Goal: Transaction & Acquisition: Purchase product/service

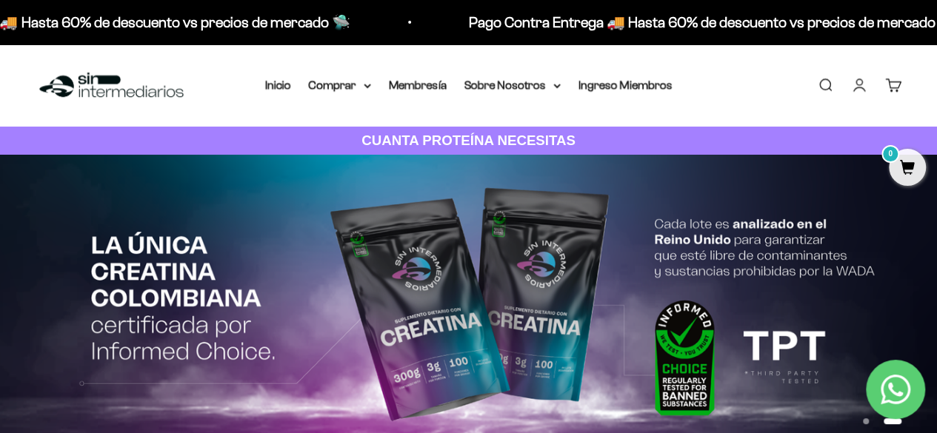
click at [859, 87] on link "Iniciar sesión" at bounding box center [859, 85] width 16 height 16
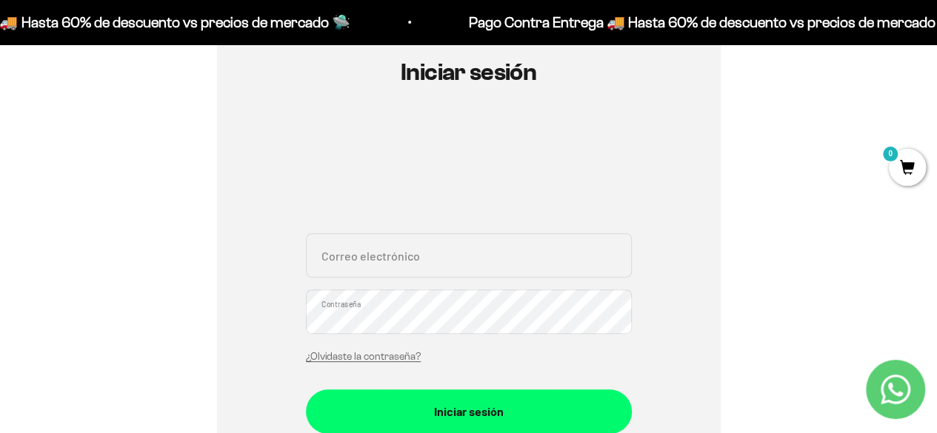
scroll to position [169, 0]
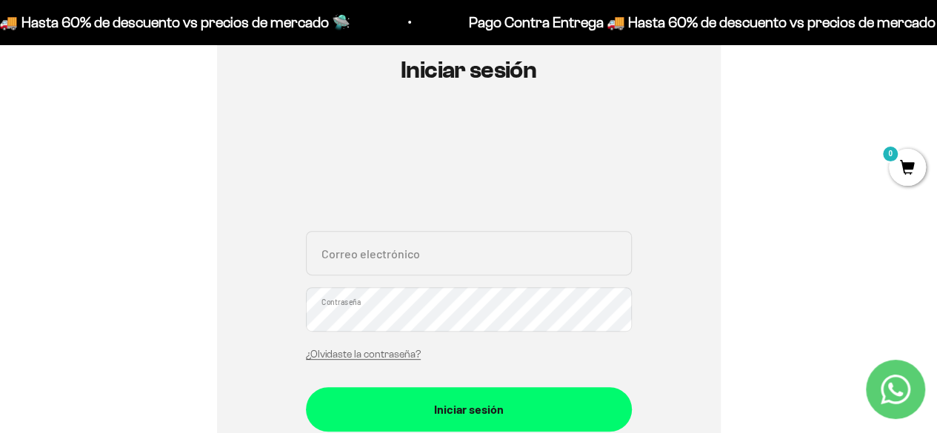
click at [429, 250] on input "Correo electrónico" at bounding box center [469, 253] width 326 height 44
type input "moniandre_verano@hotmail.com"
click at [344, 353] on link "¿Olvidaste la contraseña?" at bounding box center [363, 354] width 115 height 11
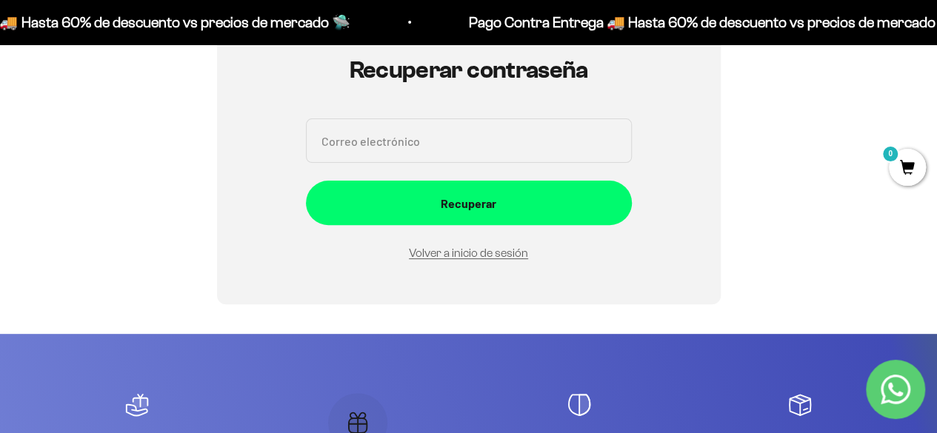
click at [394, 138] on input "Correo electrónico" at bounding box center [469, 140] width 326 height 44
type input "[EMAIL_ADDRESS][DOMAIN_NAME]"
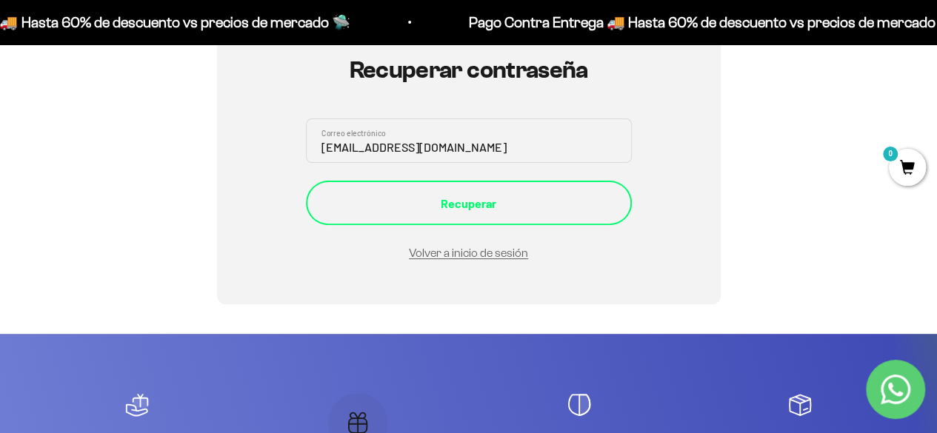
click at [511, 207] on div "Recuperar" at bounding box center [468, 203] width 267 height 19
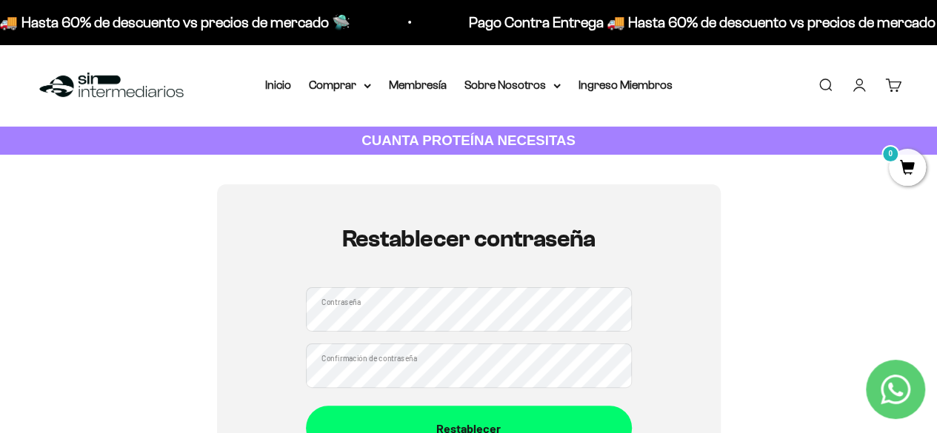
scroll to position [17, 0]
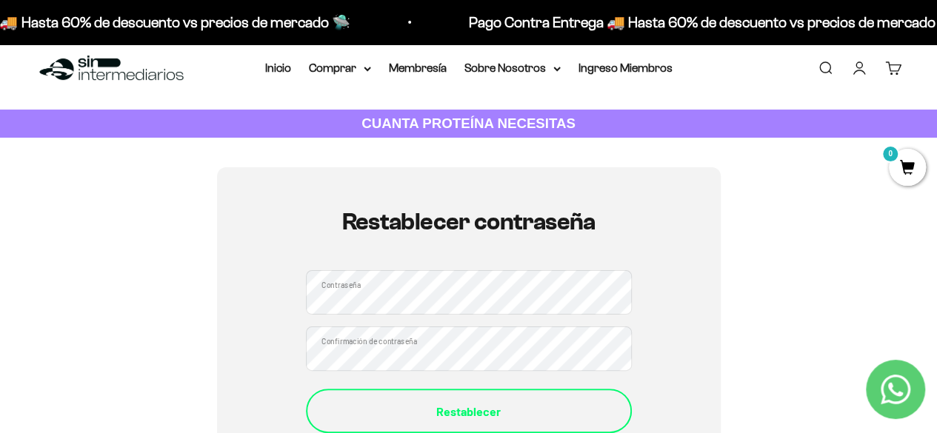
click at [511, 418] on div "Restablecer" at bounding box center [468, 411] width 267 height 19
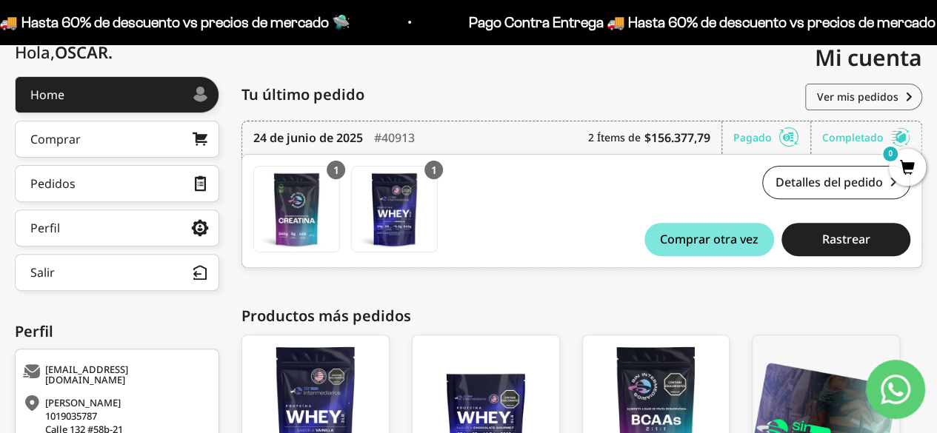
scroll to position [179, 0]
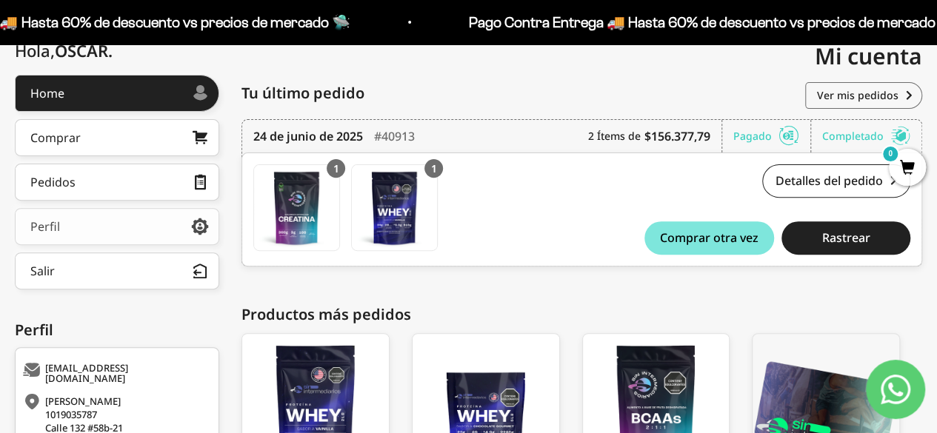
click at [47, 227] on div "Perfil" at bounding box center [45, 227] width 30 height 12
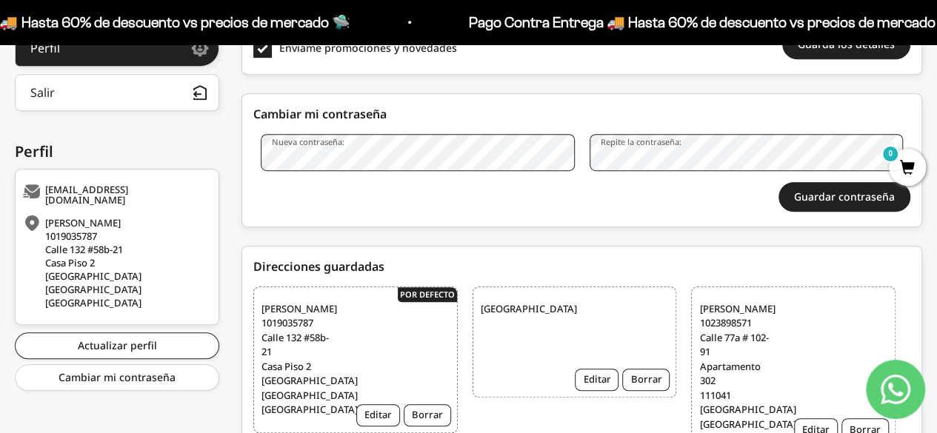
scroll to position [357, 0]
click at [115, 333] on link "Actualizar perfil" at bounding box center [117, 346] width 204 height 27
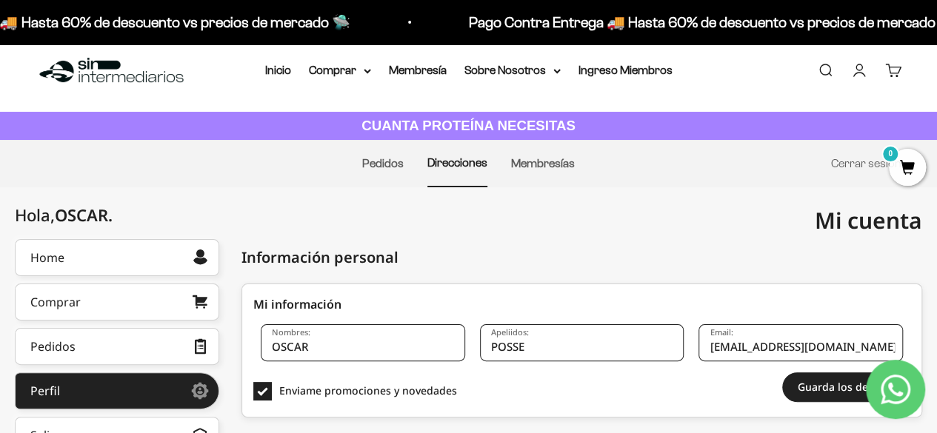
scroll to position [14, 0]
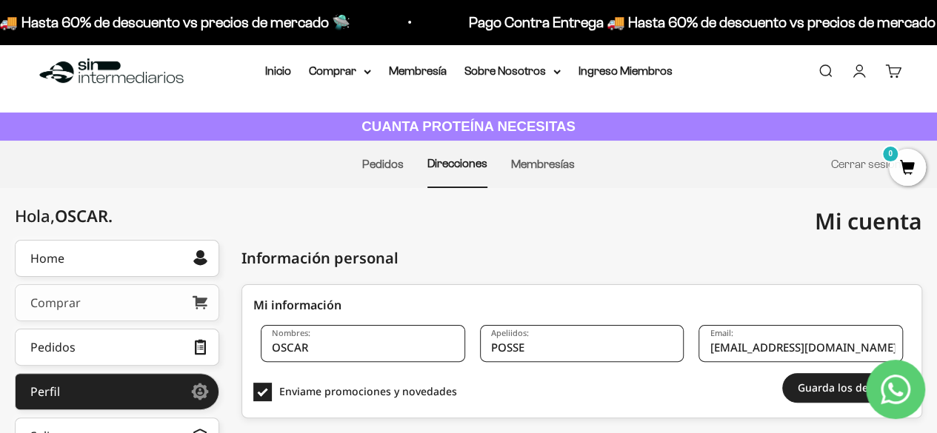
click at [81, 307] on link "Comprar" at bounding box center [117, 302] width 204 height 37
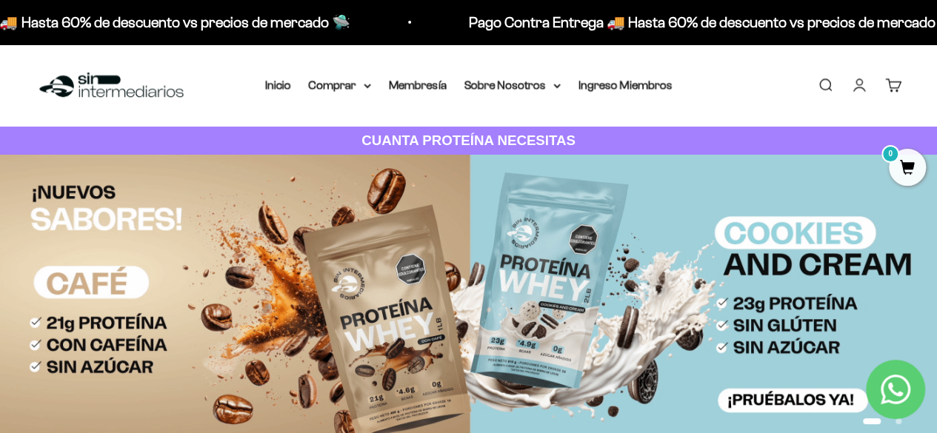
click at [861, 87] on link "Cuenta" at bounding box center [859, 85] width 16 height 16
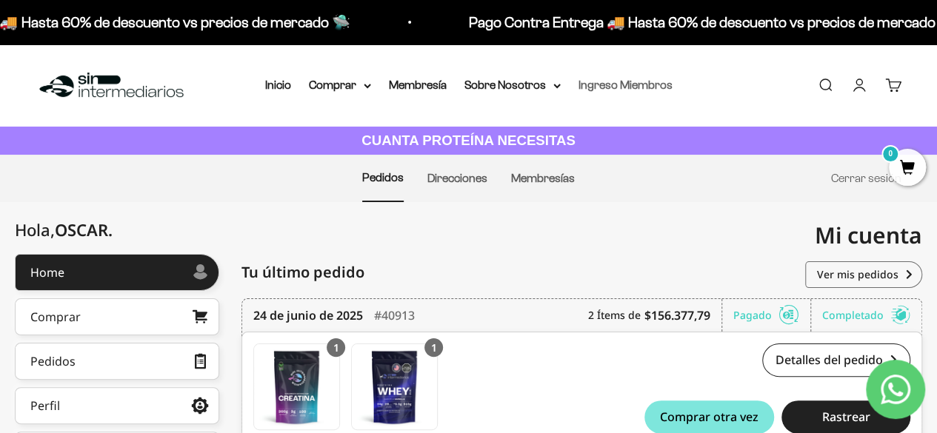
click at [615, 86] on link "Ingreso Miembros" at bounding box center [625, 84] width 94 height 13
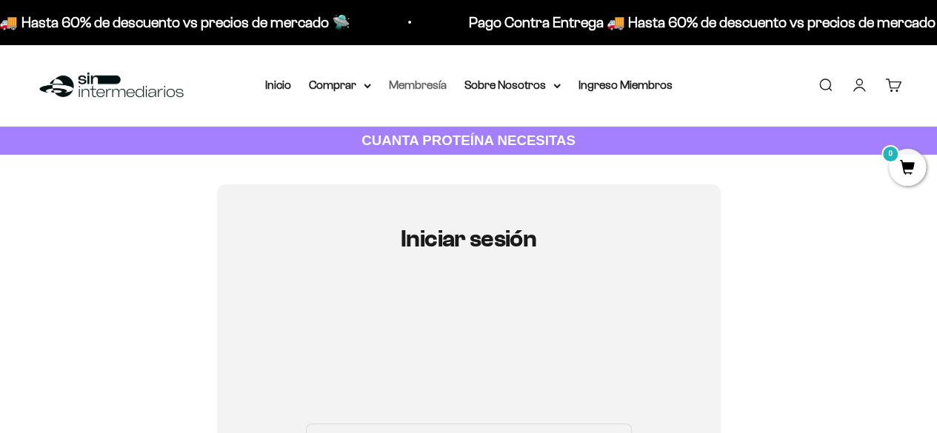
type input "[EMAIL_ADDRESS][DOMAIN_NAME]"
click at [421, 82] on link "Membresía" at bounding box center [418, 84] width 58 height 13
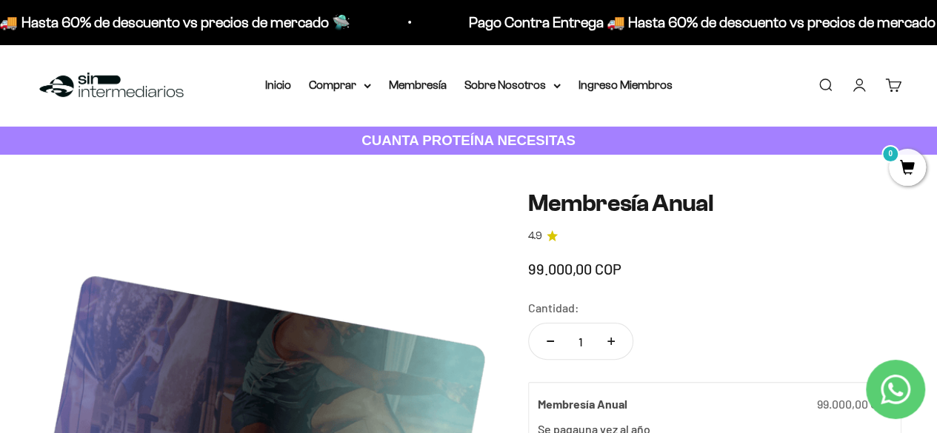
click at [860, 87] on link "Cuenta" at bounding box center [859, 85] width 16 height 16
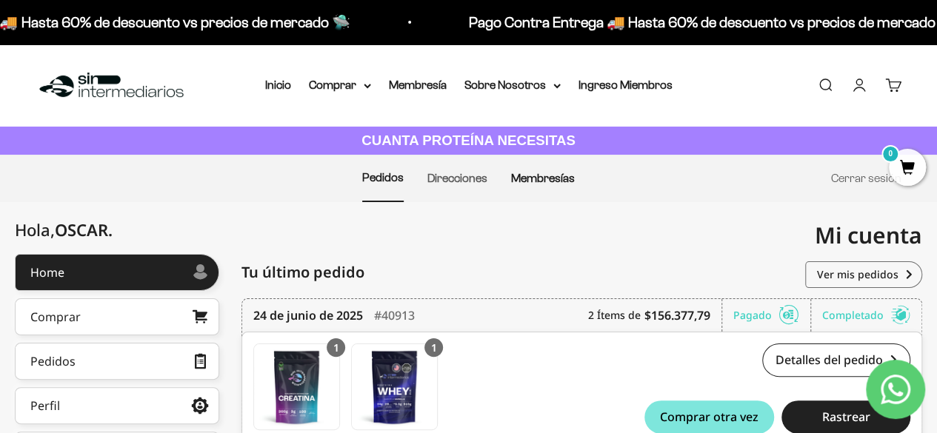
click at [545, 179] on link "Membresías" at bounding box center [543, 178] width 64 height 13
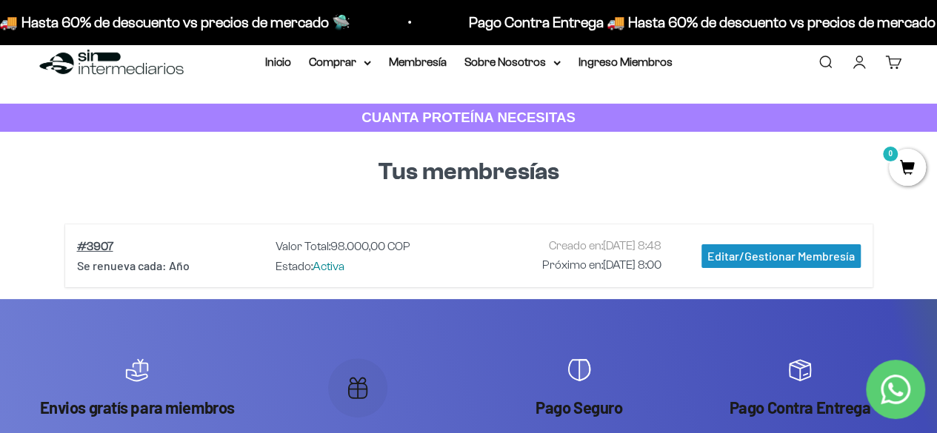
scroll to position [24, 0]
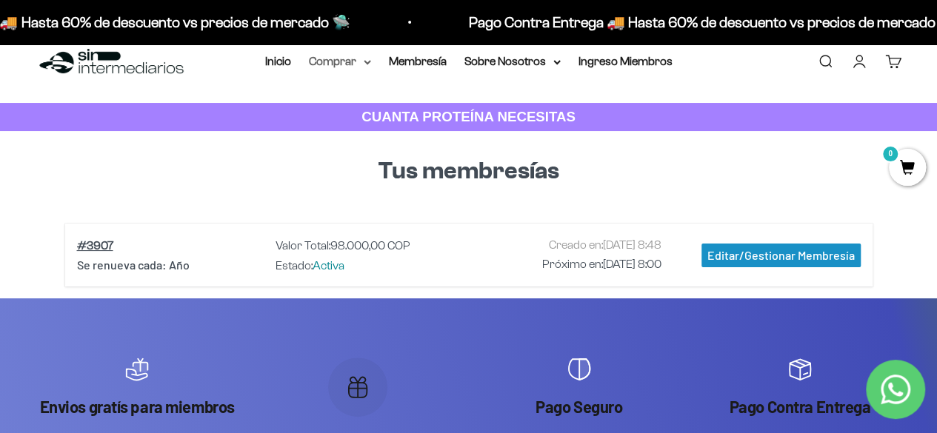
click at [330, 58] on summary "Comprar" at bounding box center [340, 61] width 62 height 19
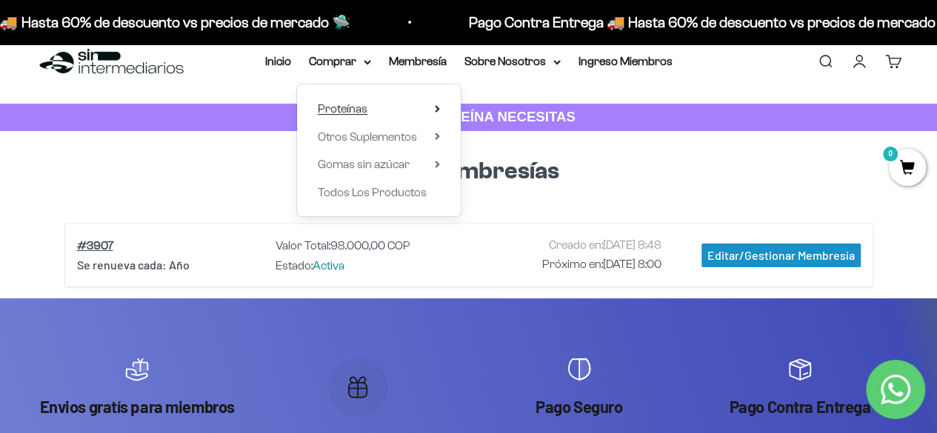
click at [348, 114] on span "Proteínas" at bounding box center [343, 108] width 50 height 13
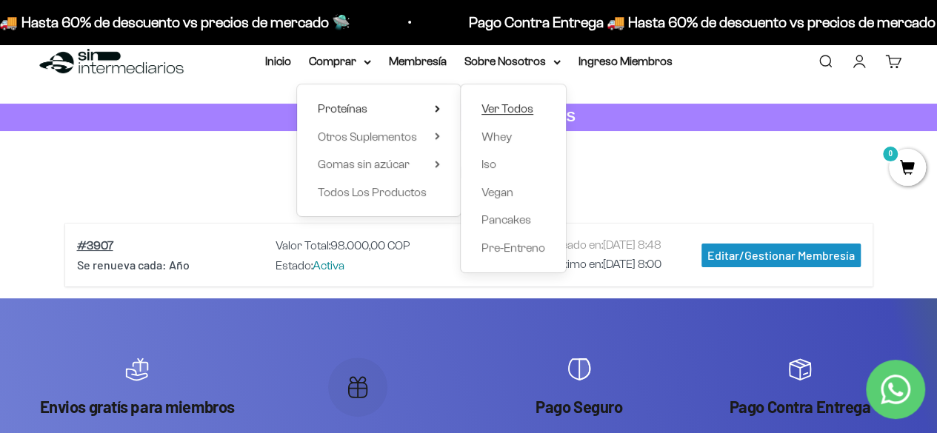
click at [509, 110] on span "Ver Todos" at bounding box center [507, 108] width 52 height 13
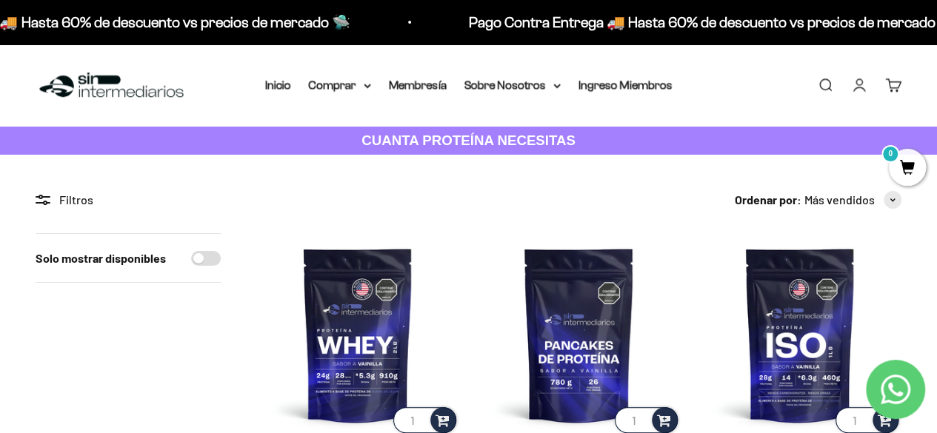
click at [858, 84] on link "Cuenta" at bounding box center [859, 85] width 16 height 16
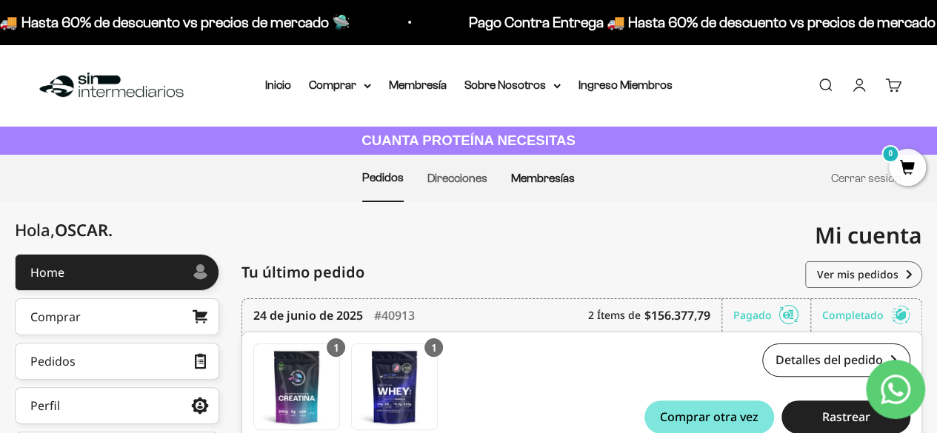
click at [529, 181] on link "Membresías" at bounding box center [543, 178] width 64 height 13
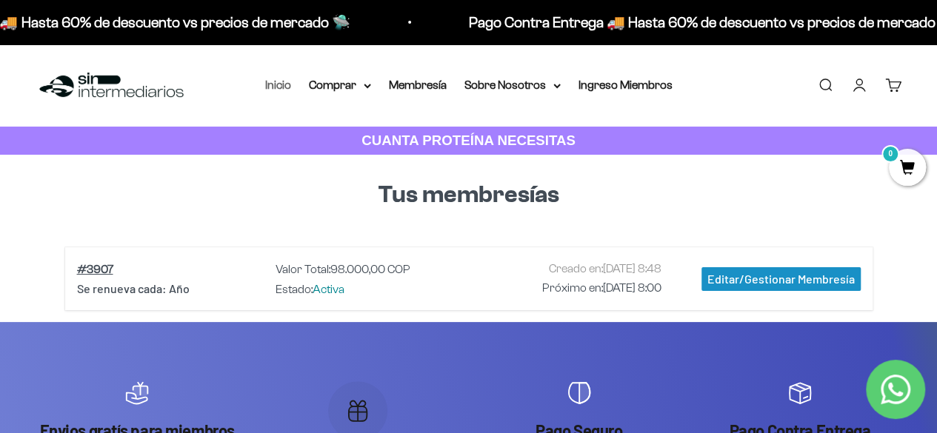
click at [286, 80] on link "Inicio" at bounding box center [278, 84] width 26 height 13
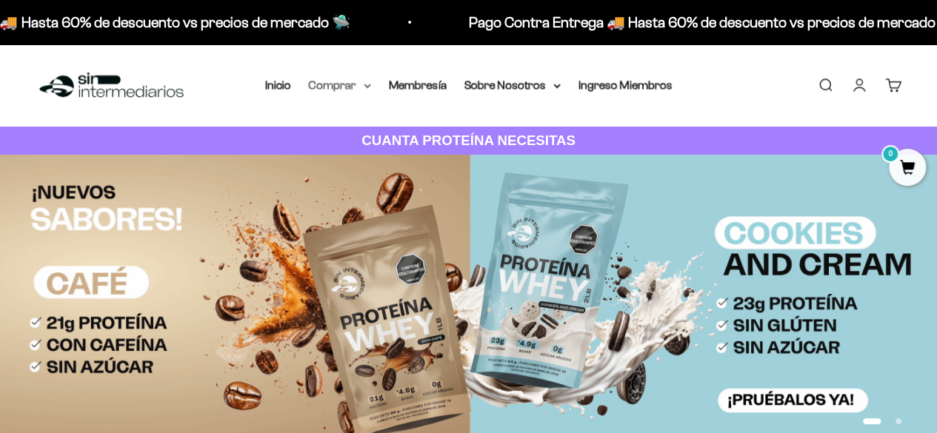
click at [346, 87] on summary "Comprar" at bounding box center [340, 85] width 62 height 19
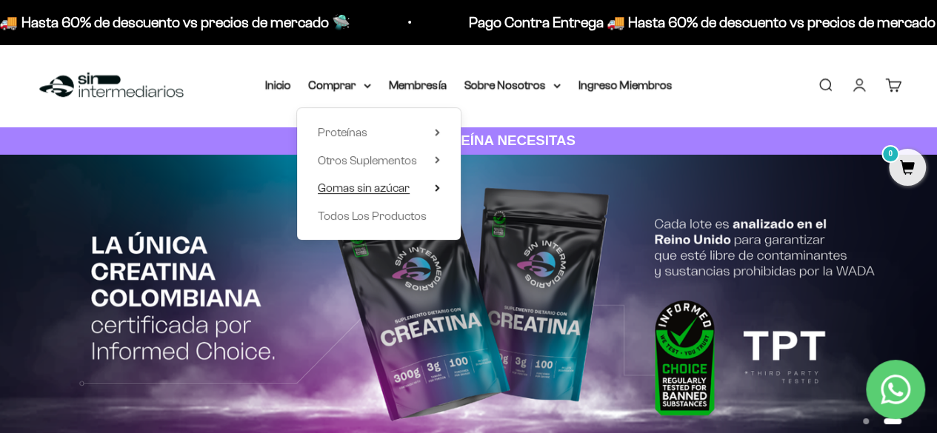
click at [394, 190] on span "Gomas sin azúcar" at bounding box center [364, 187] width 92 height 13
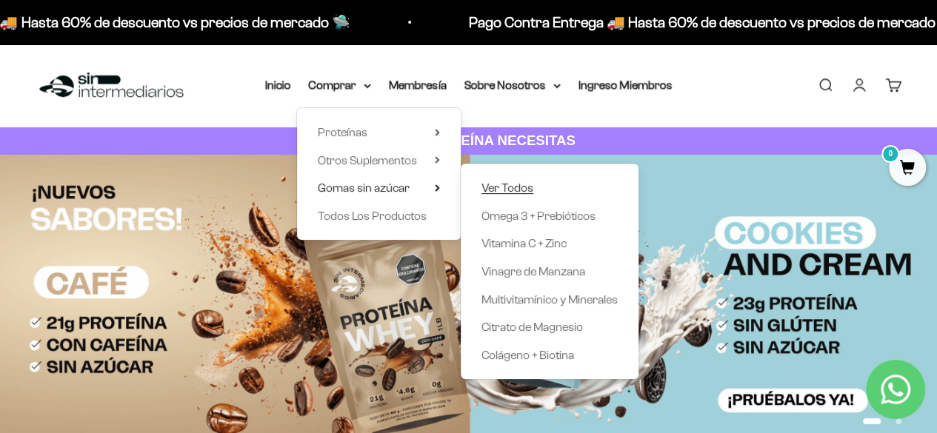
click at [526, 183] on span "Ver Todos" at bounding box center [507, 187] width 52 height 13
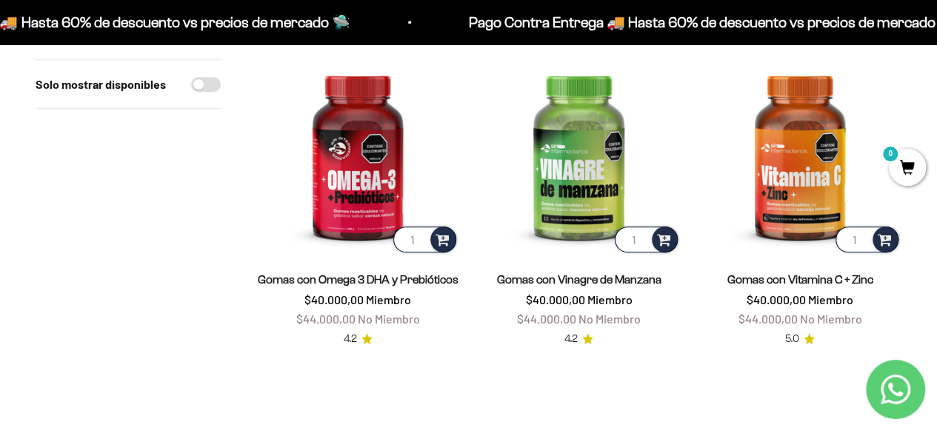
scroll to position [531, 0]
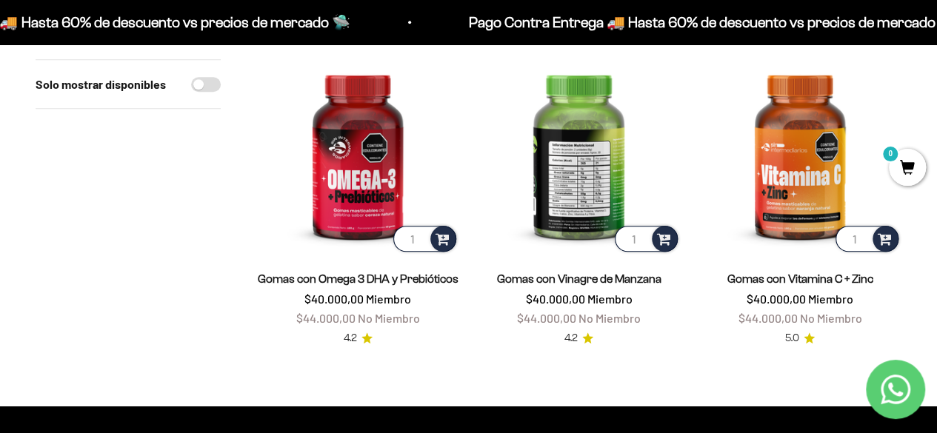
click at [584, 210] on img at bounding box center [578, 153] width 203 height 203
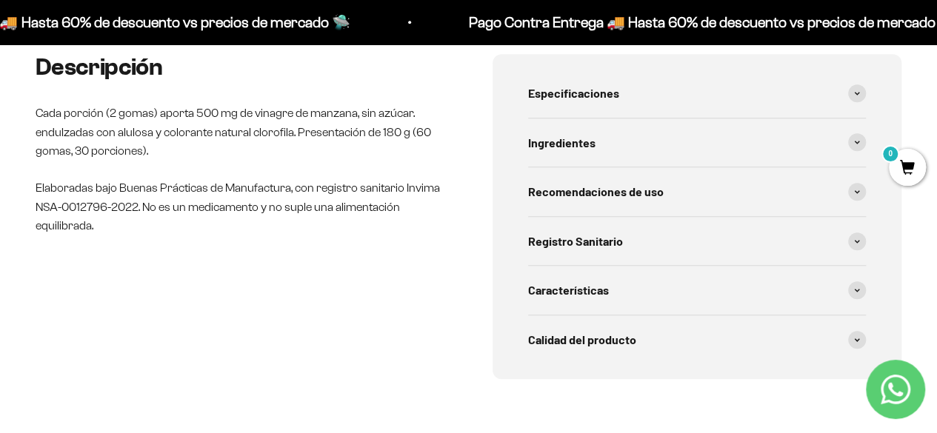
scroll to position [601, 0]
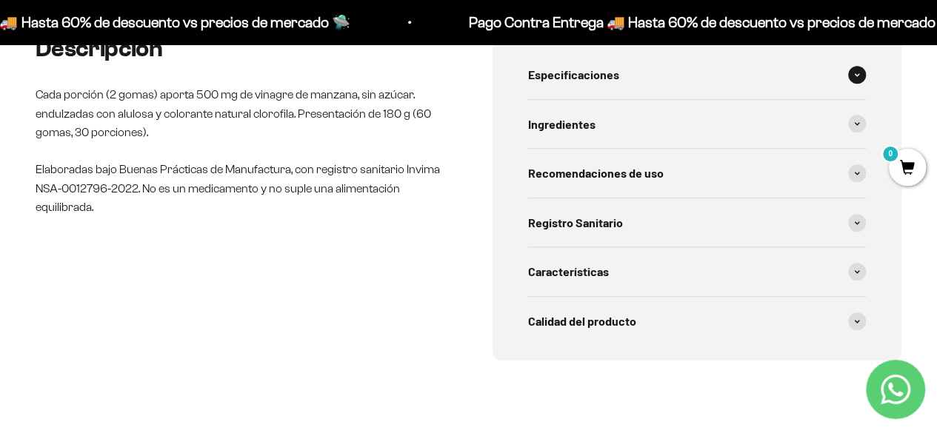
click at [635, 76] on div "Especificaciones" at bounding box center [697, 74] width 338 height 49
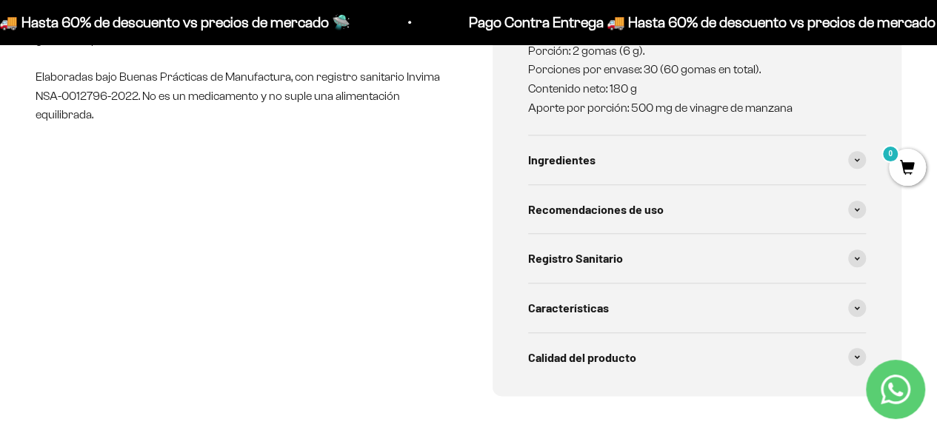
scroll to position [696, 0]
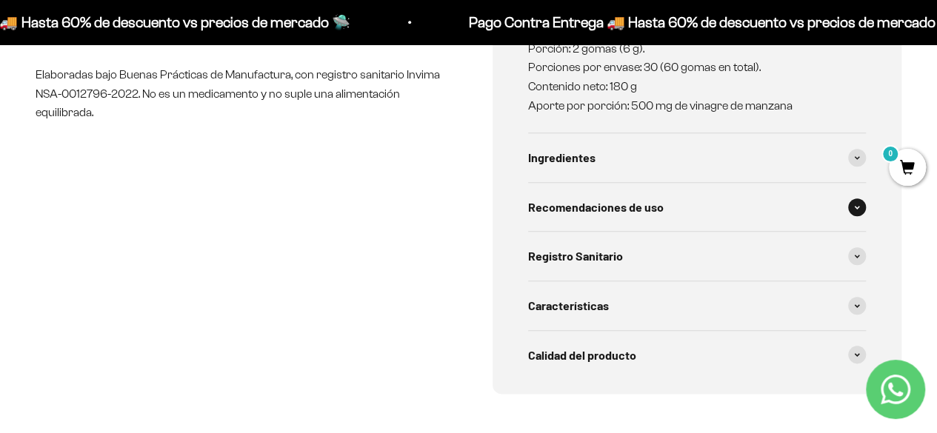
click at [645, 209] on span "Recomendaciones de uso" at bounding box center [595, 207] width 135 height 19
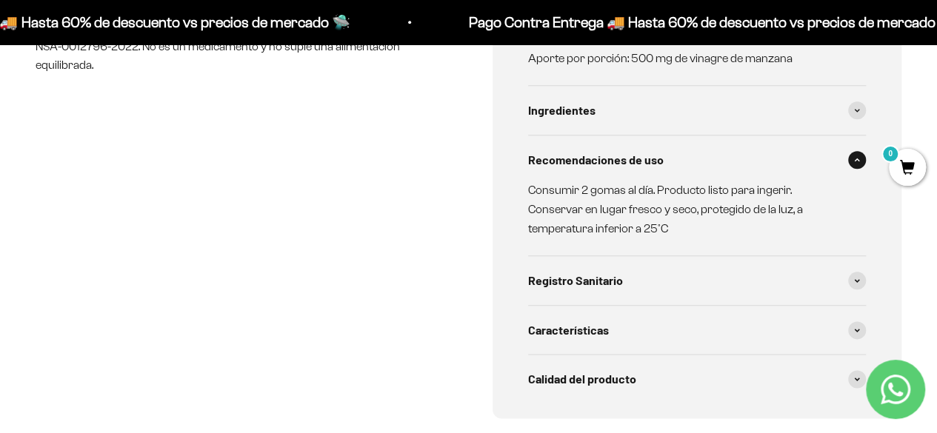
scroll to position [782, 0]
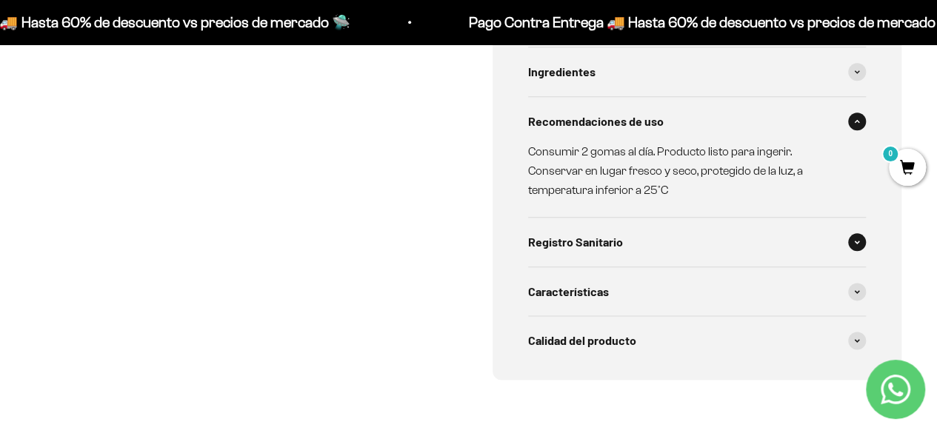
click at [592, 241] on span "Registro Sanitario" at bounding box center [575, 241] width 95 height 19
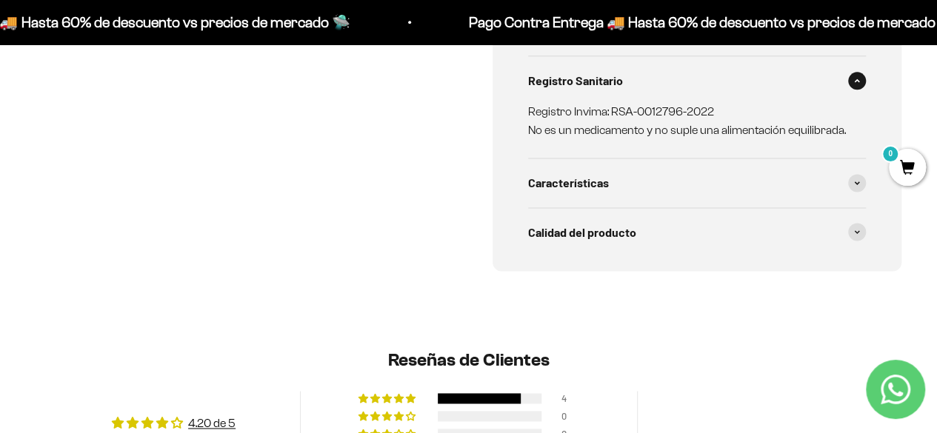
scroll to position [945, 0]
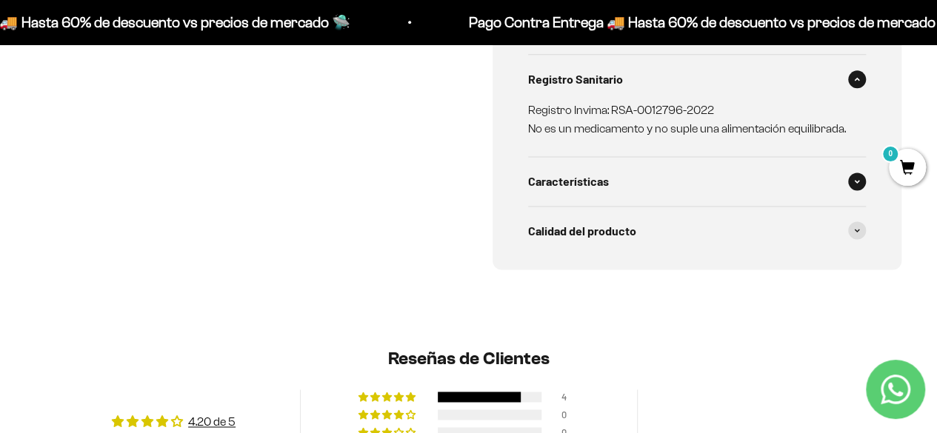
click at [583, 177] on span "Características" at bounding box center [568, 181] width 81 height 19
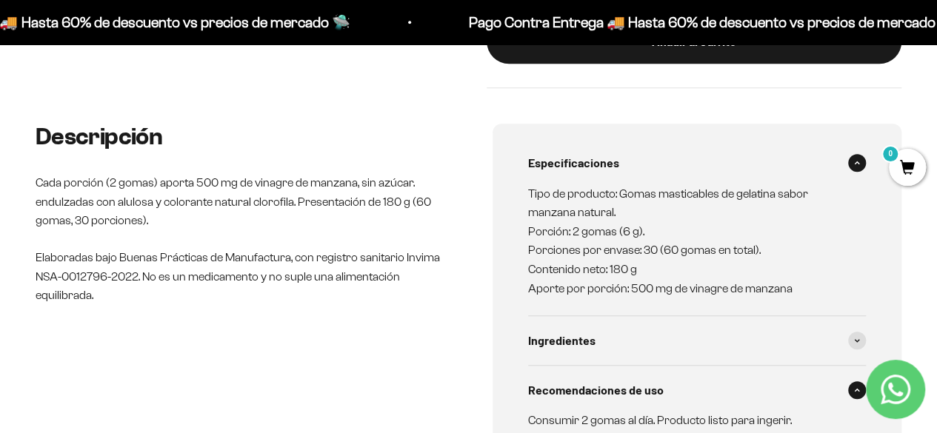
scroll to position [0, 0]
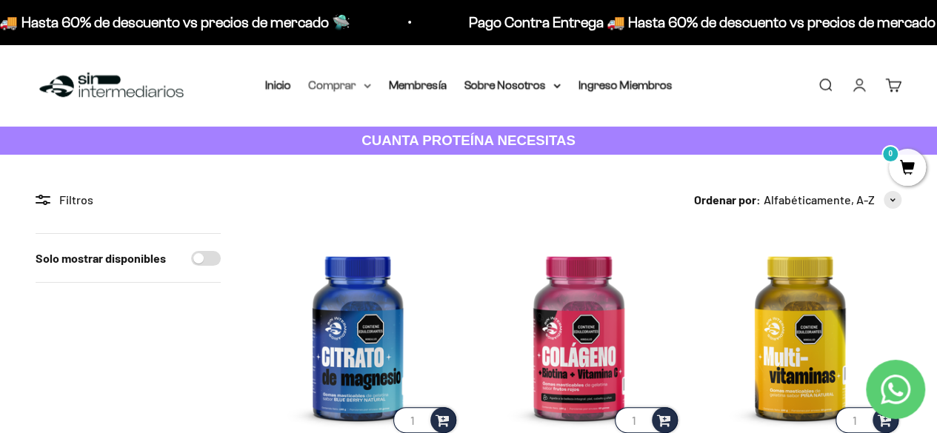
click at [351, 88] on summary "Comprar" at bounding box center [340, 85] width 62 height 19
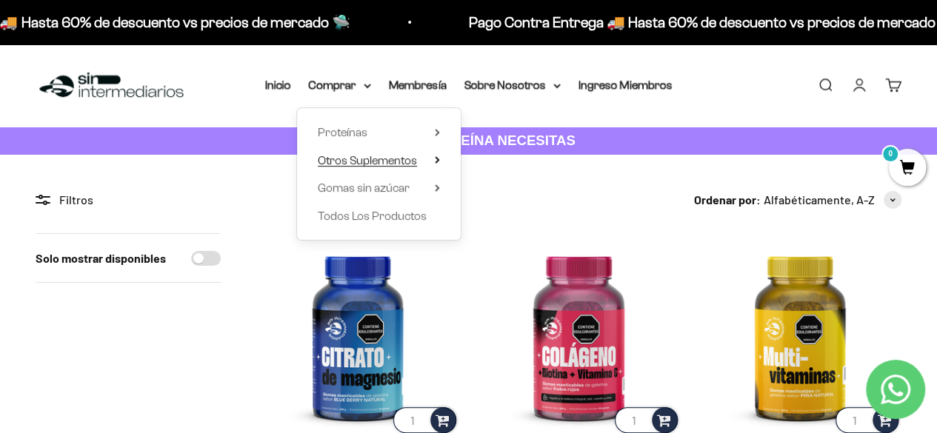
click at [351, 157] on span "Otros Suplementos" at bounding box center [367, 160] width 99 height 13
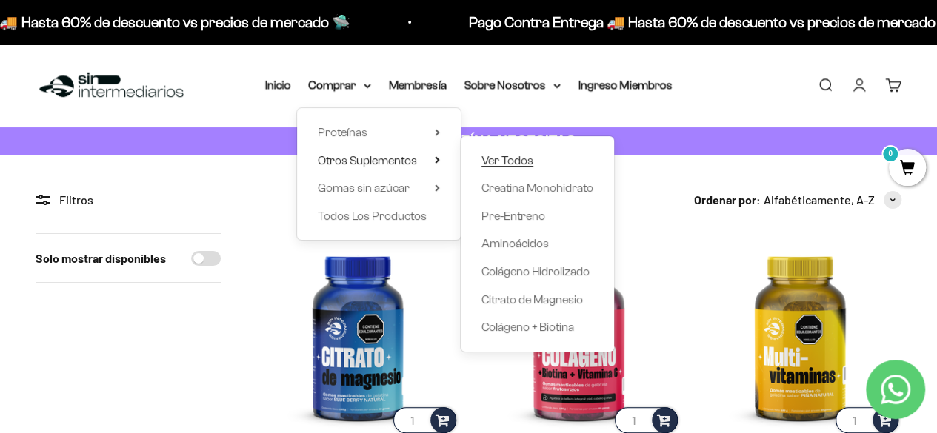
click at [500, 159] on span "Ver Todos" at bounding box center [507, 160] width 52 height 13
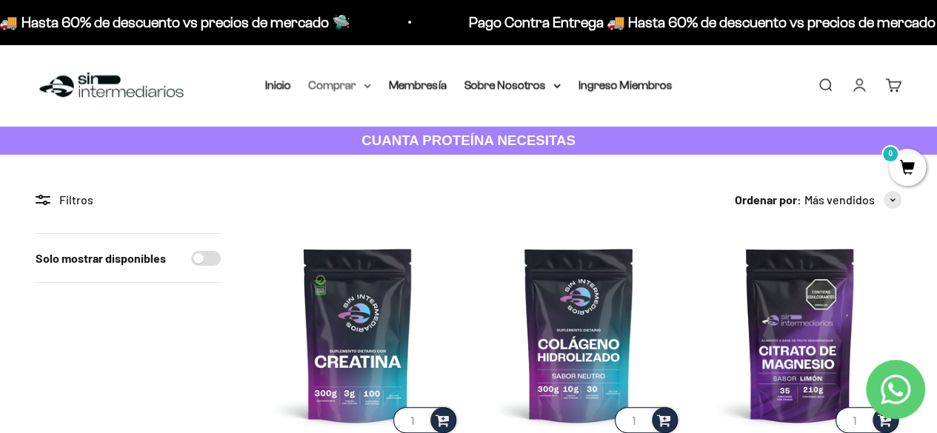
click at [356, 87] on summary "Comprar" at bounding box center [340, 85] width 62 height 19
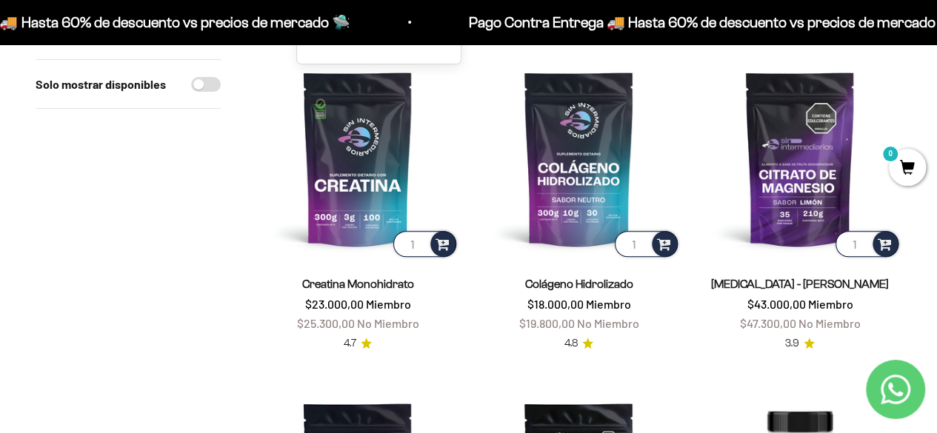
scroll to position [171, 0]
